Goal: Task Accomplishment & Management: Use online tool/utility

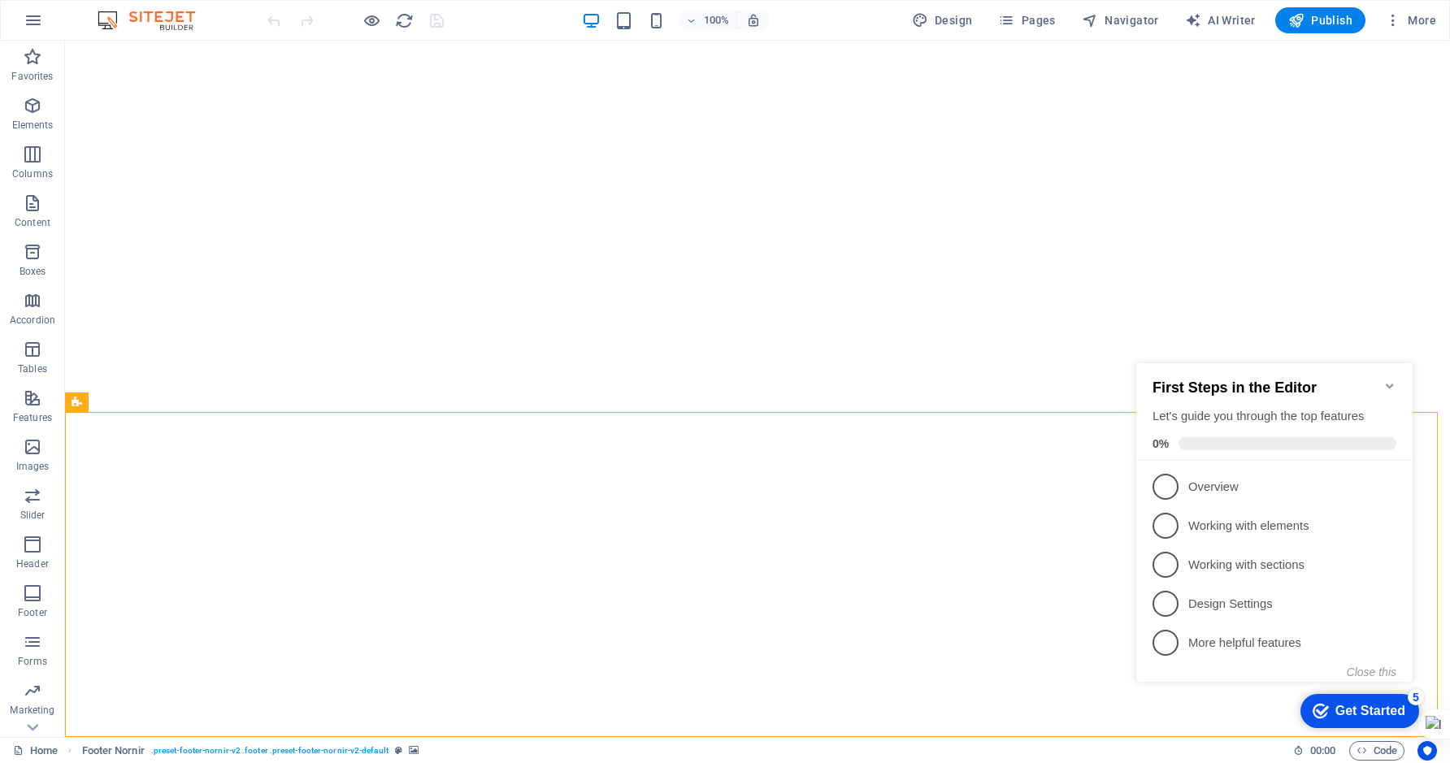
click at [1395, 380] on icon "Minimize checklist" at bounding box center [1389, 386] width 13 height 13
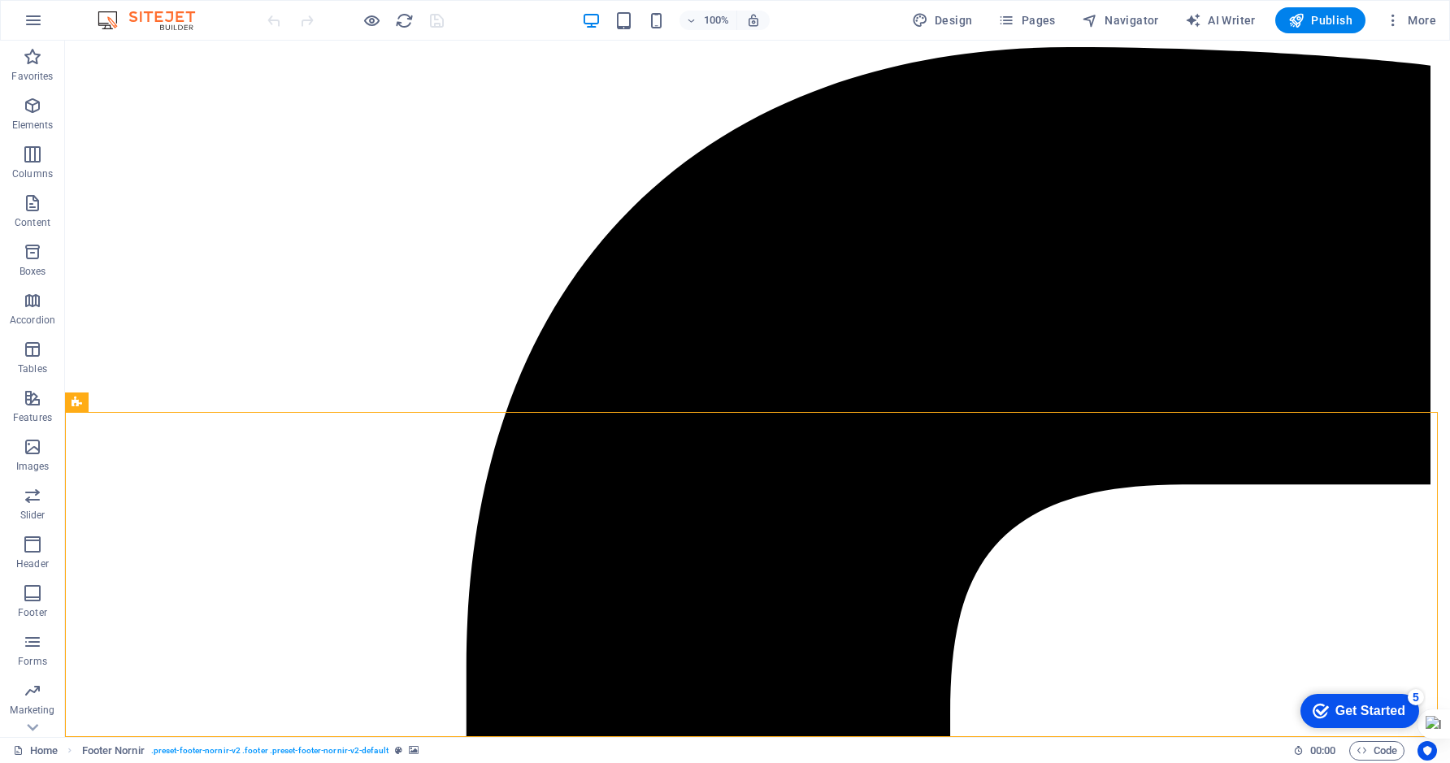
scroll to position [4309, 0]
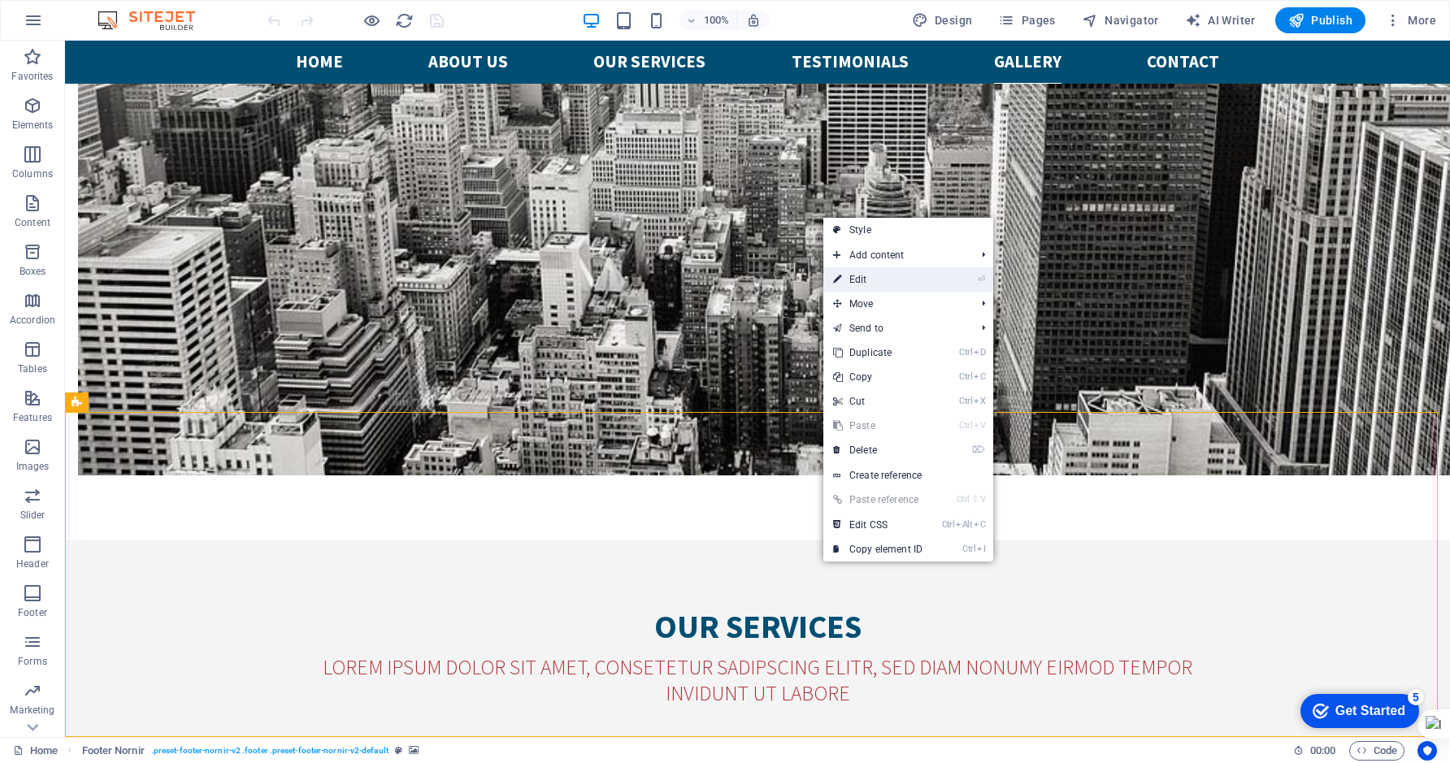
select select "px"
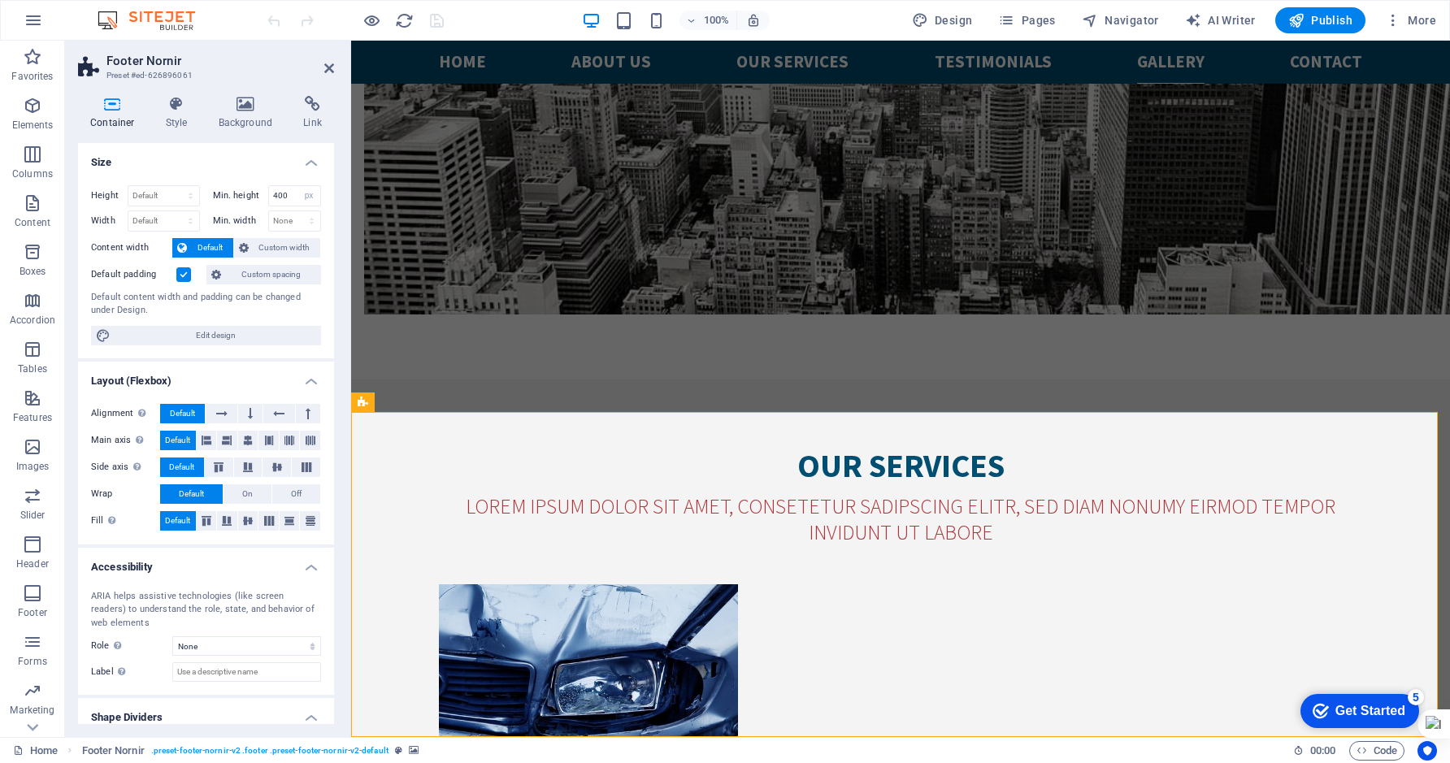
scroll to position [4094, 0]
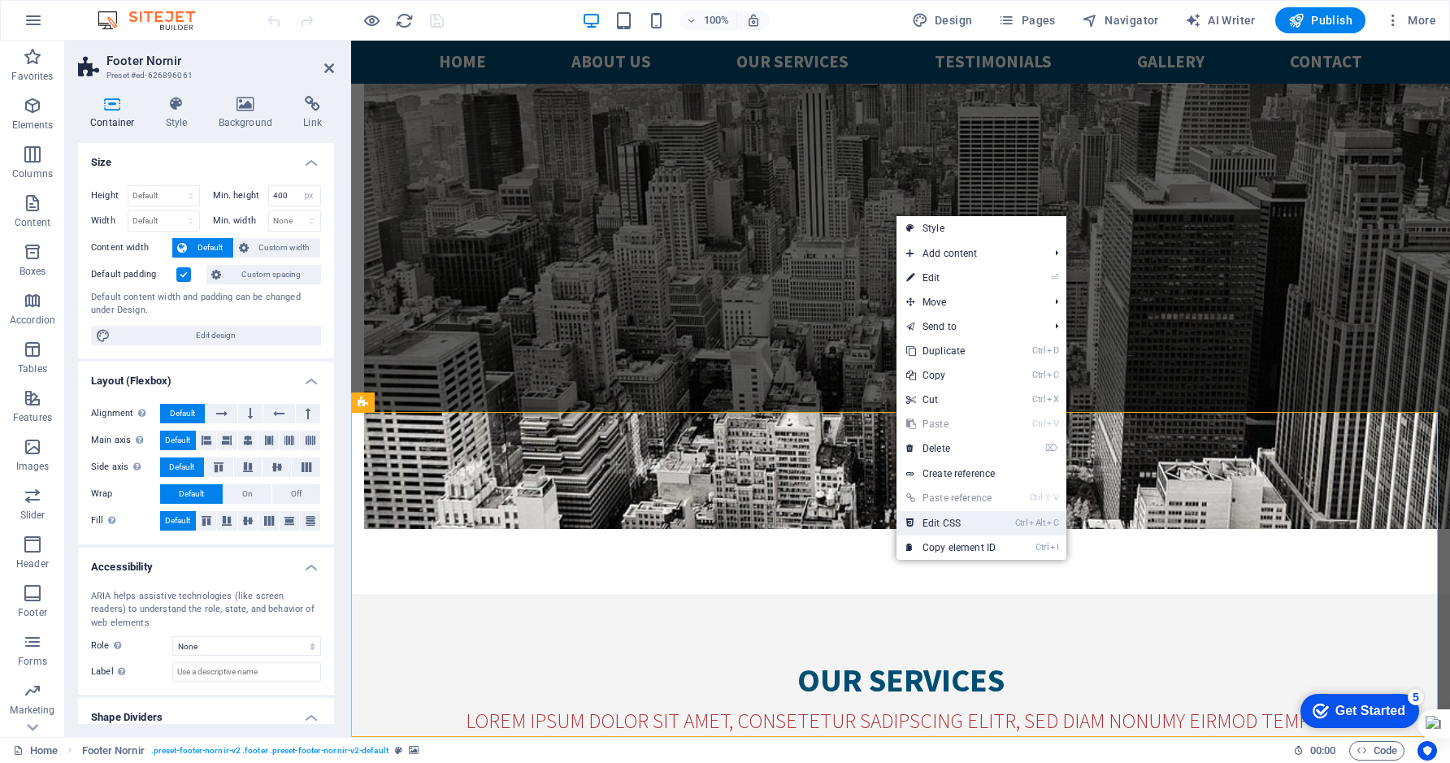
click at [934, 524] on link "Ctrl Alt C Edit CSS" at bounding box center [951, 523] width 109 height 24
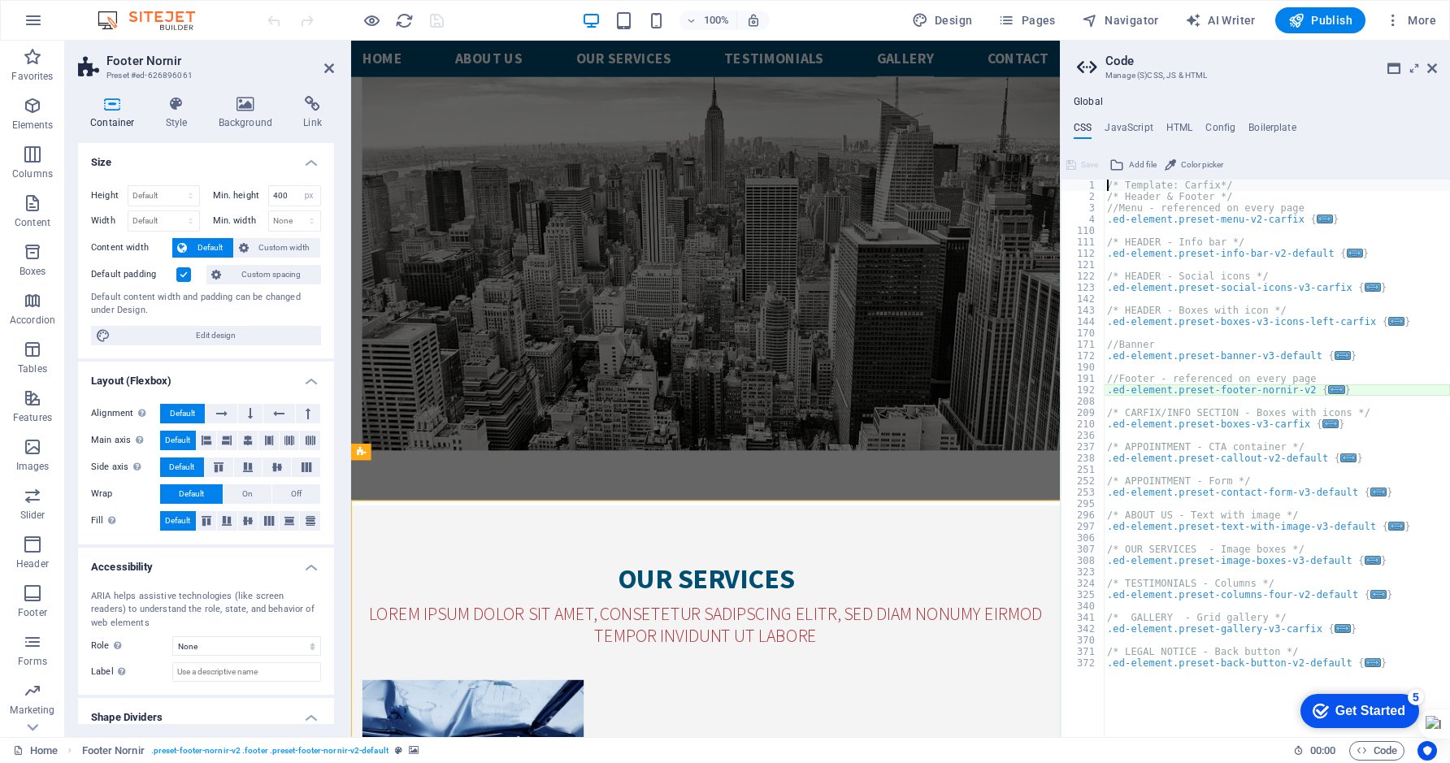
type textarea "@include footer-nornir-v2("
